Goal: Complete application form

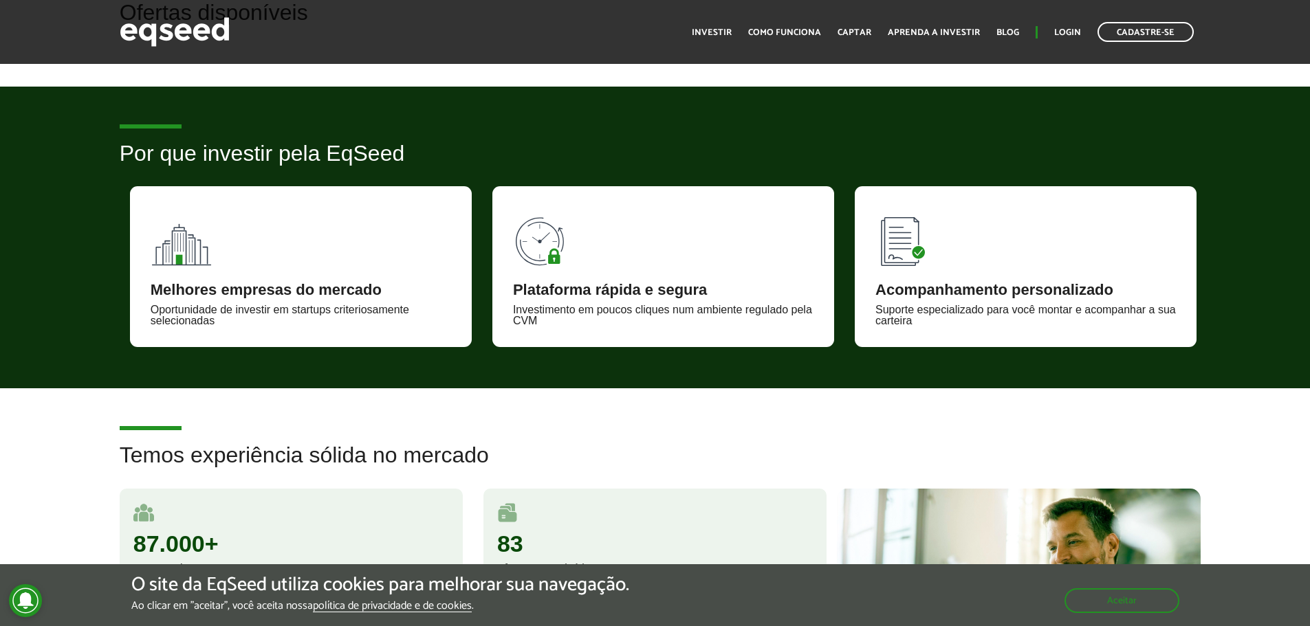
scroll to position [481, 0]
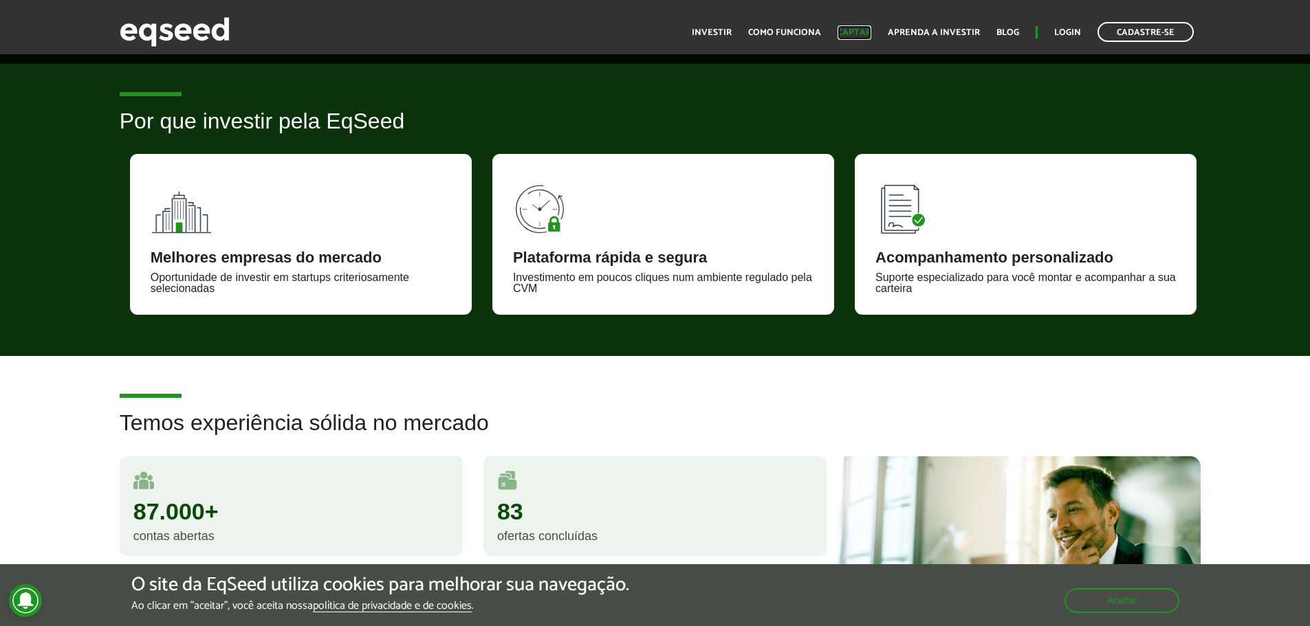
click at [857, 32] on link "Captar" at bounding box center [854, 32] width 34 height 9
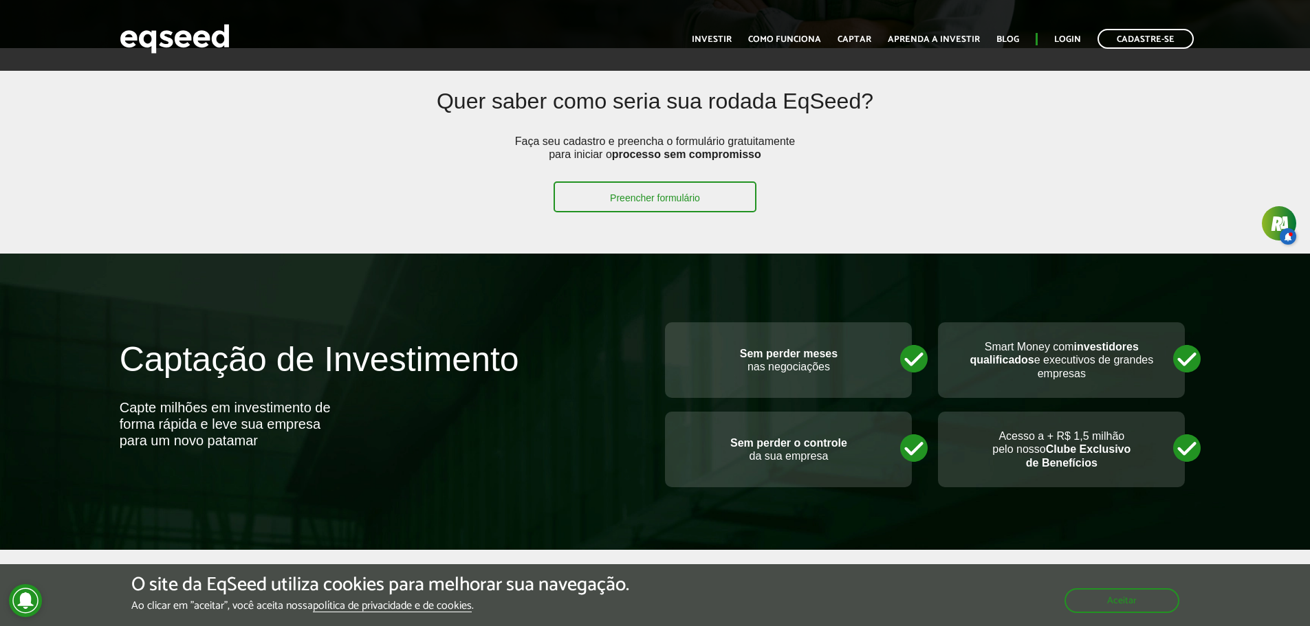
scroll to position [275, 0]
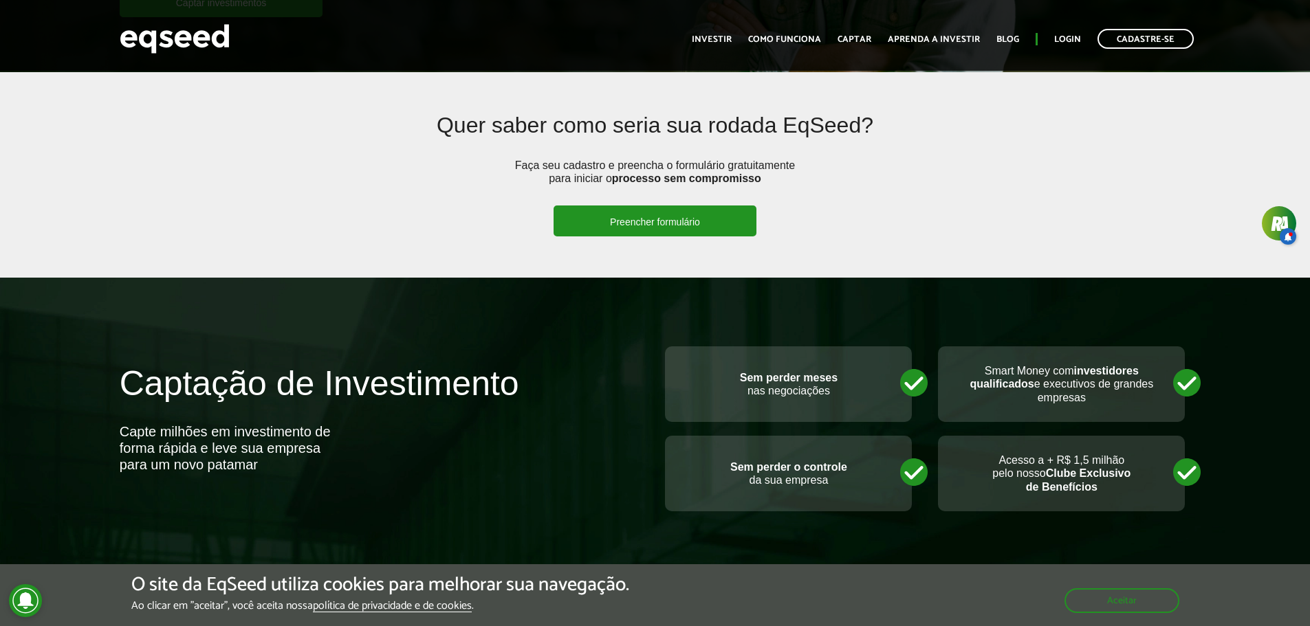
click at [666, 216] on link "Preencher formulário" at bounding box center [654, 221] width 203 height 31
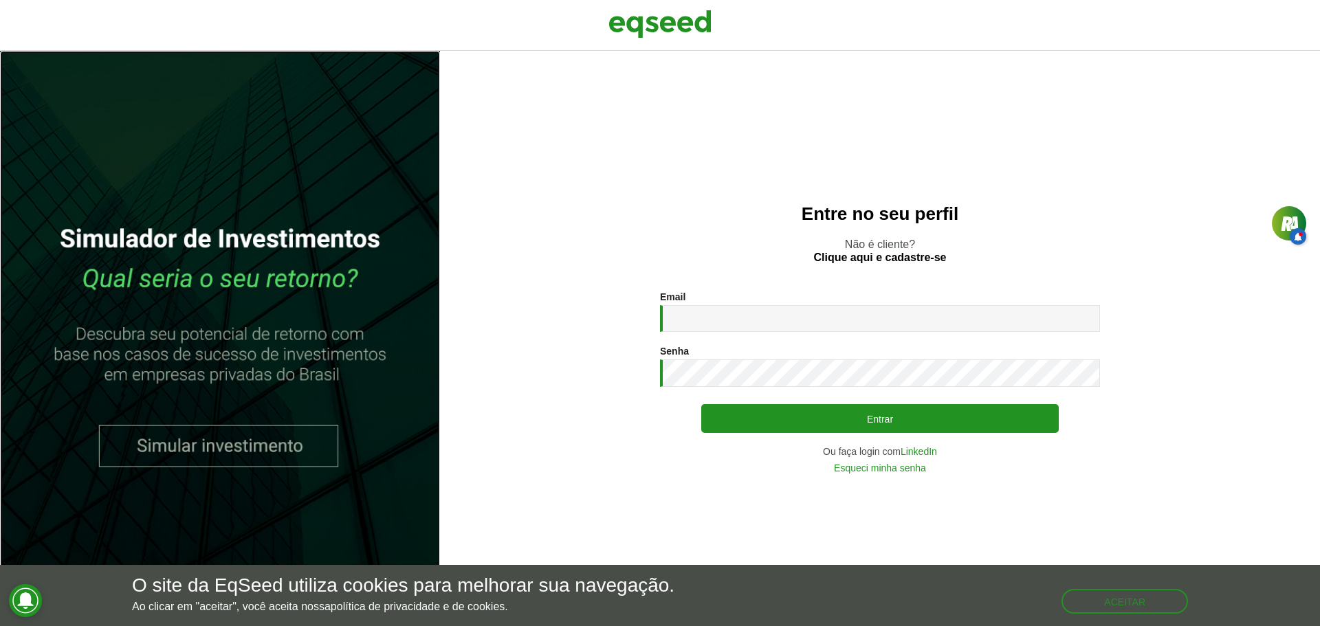
click at [223, 441] on link at bounding box center [220, 338] width 440 height 575
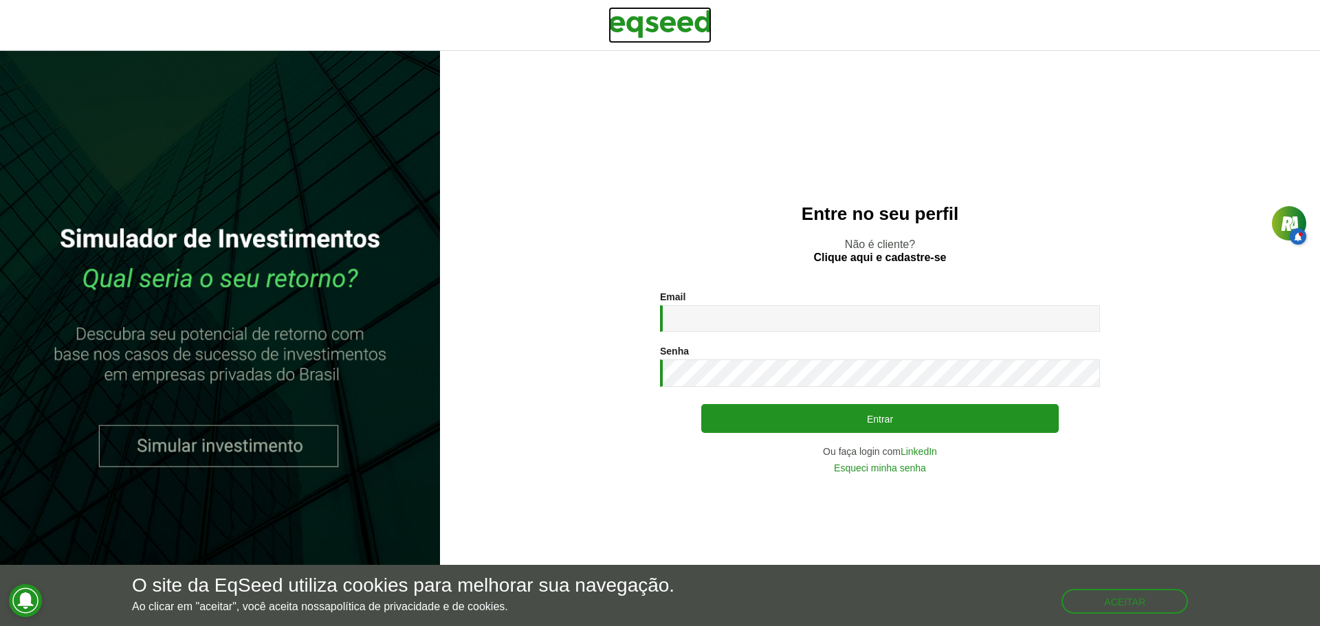
click at [657, 25] on img at bounding box center [659, 24] width 103 height 34
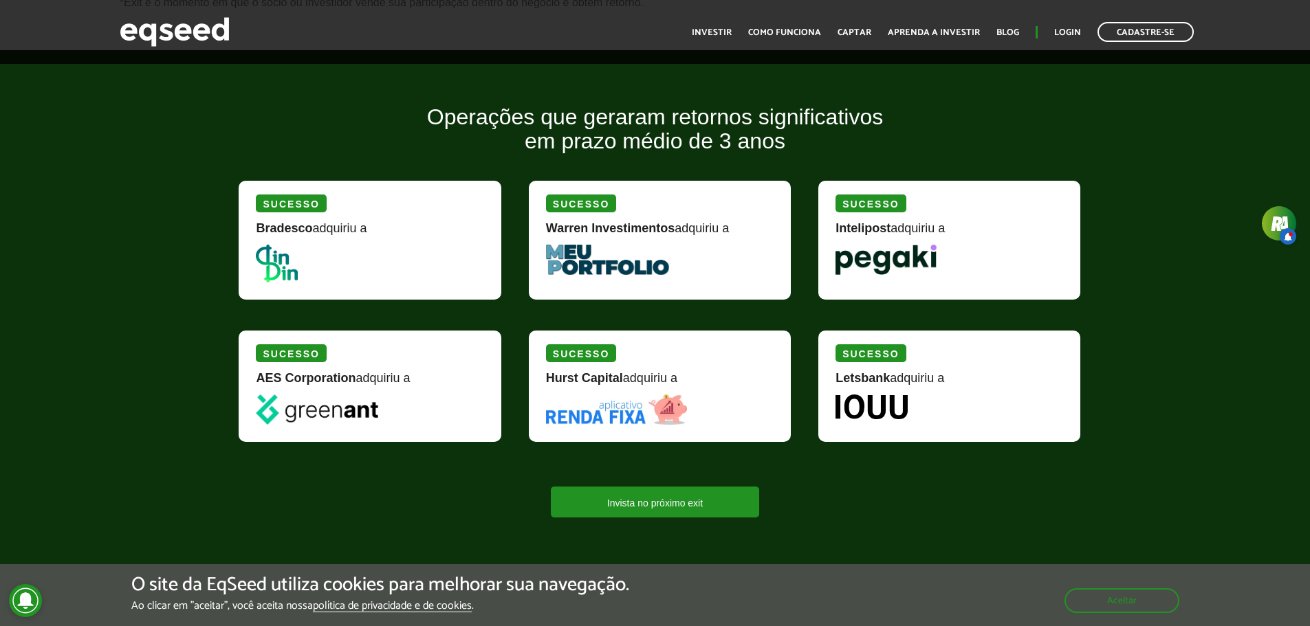
scroll to position [1237, 0]
